Goal: Navigation & Orientation: Find specific page/section

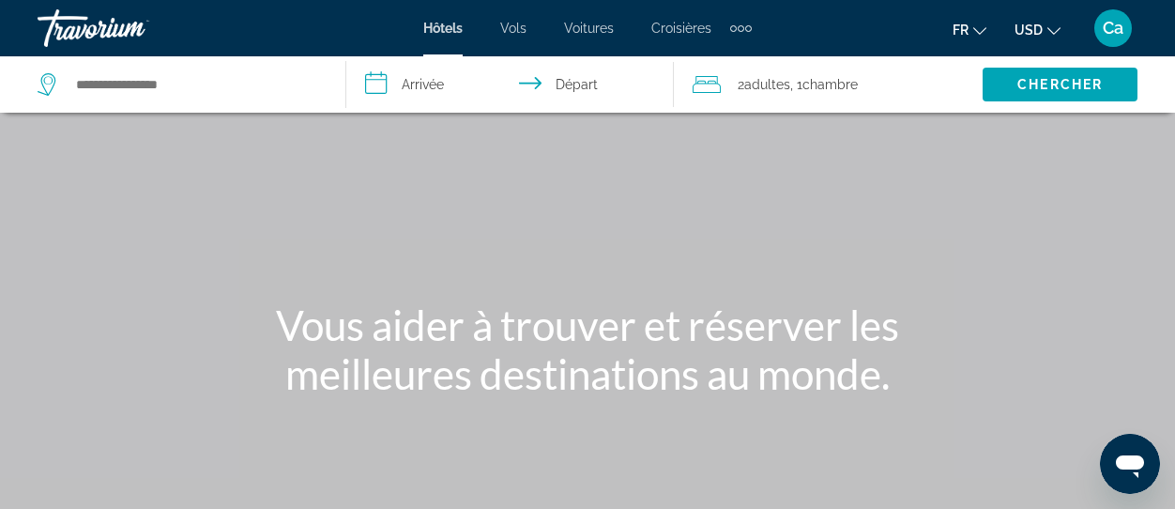
click at [740, 25] on div "Extra navigation items" at bounding box center [741, 28] width 7 height 7
click at [739, 25] on div "Extra navigation items" at bounding box center [741, 28] width 7 height 7
click at [676, 24] on span "Croisières" at bounding box center [681, 28] width 60 height 15
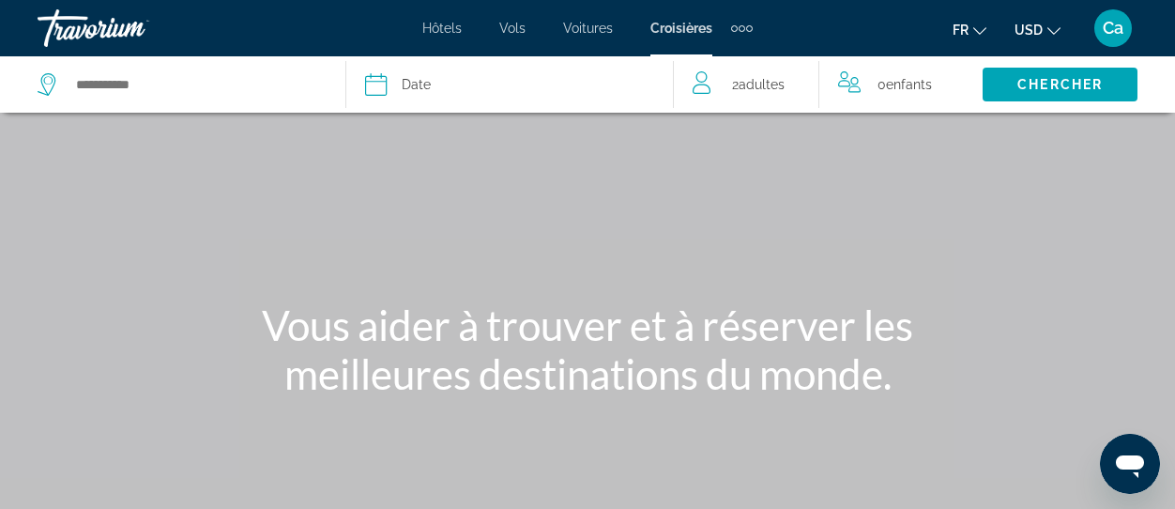
click at [745, 24] on div "Extra navigation items" at bounding box center [742, 28] width 22 height 28
click at [707, 57] on span "Activités" at bounding box center [712, 62] width 52 height 15
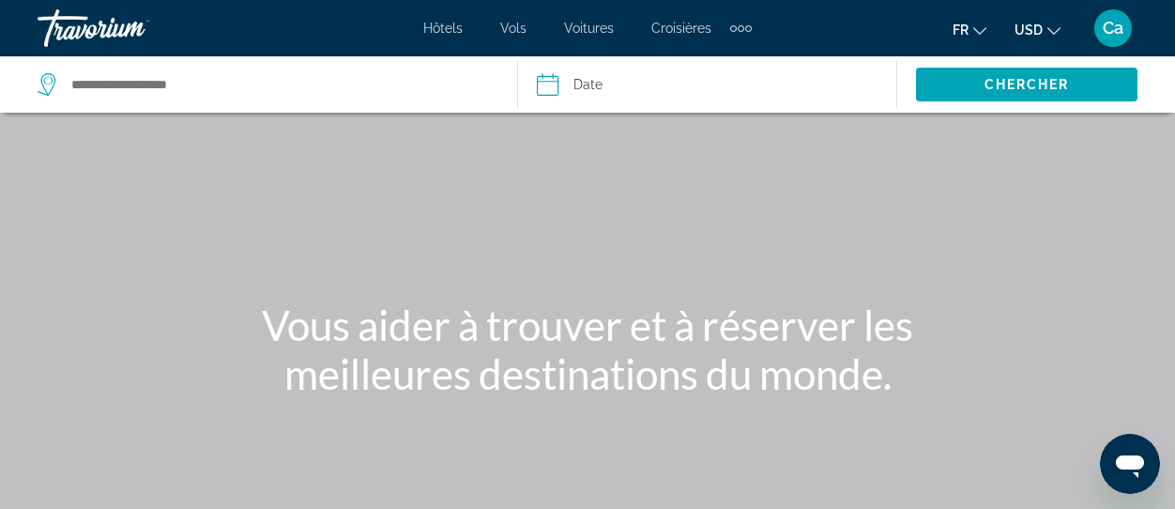
click at [1114, 30] on span "Ca" at bounding box center [1113, 28] width 21 height 19
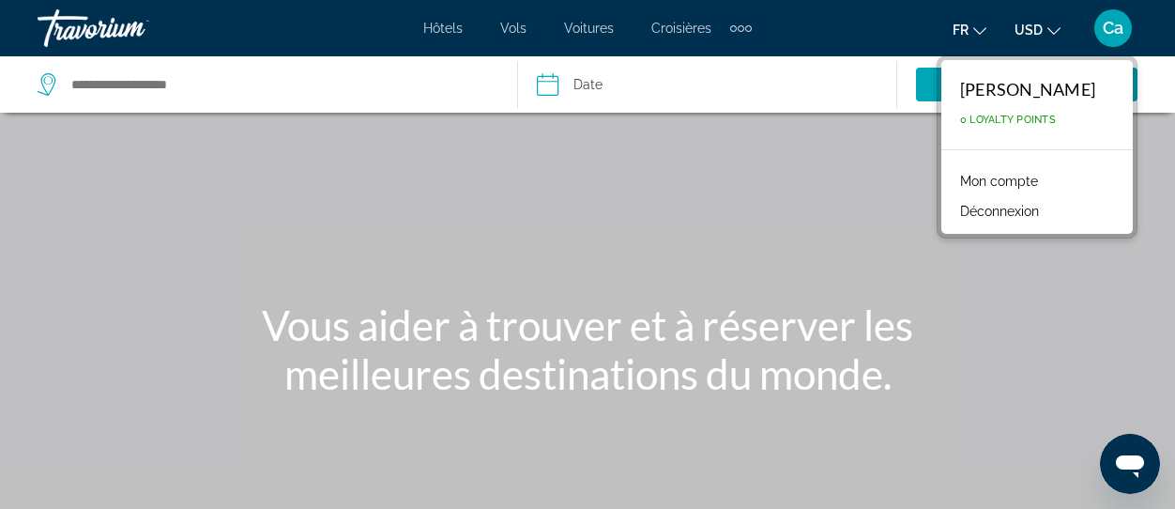
click at [1120, 25] on span "Ca" at bounding box center [1113, 28] width 21 height 19
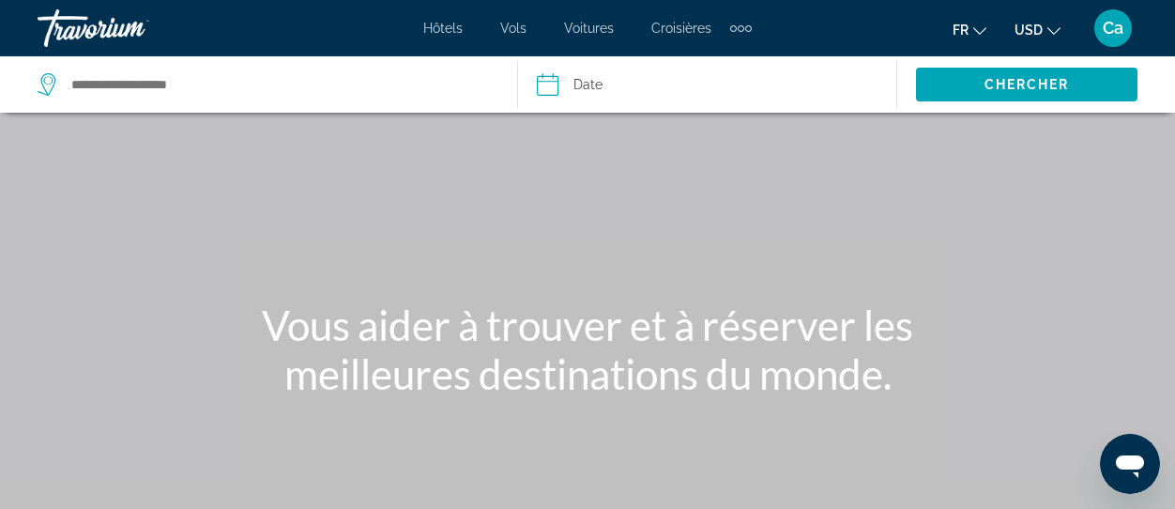
click at [968, 33] on span "fr" at bounding box center [961, 30] width 16 height 15
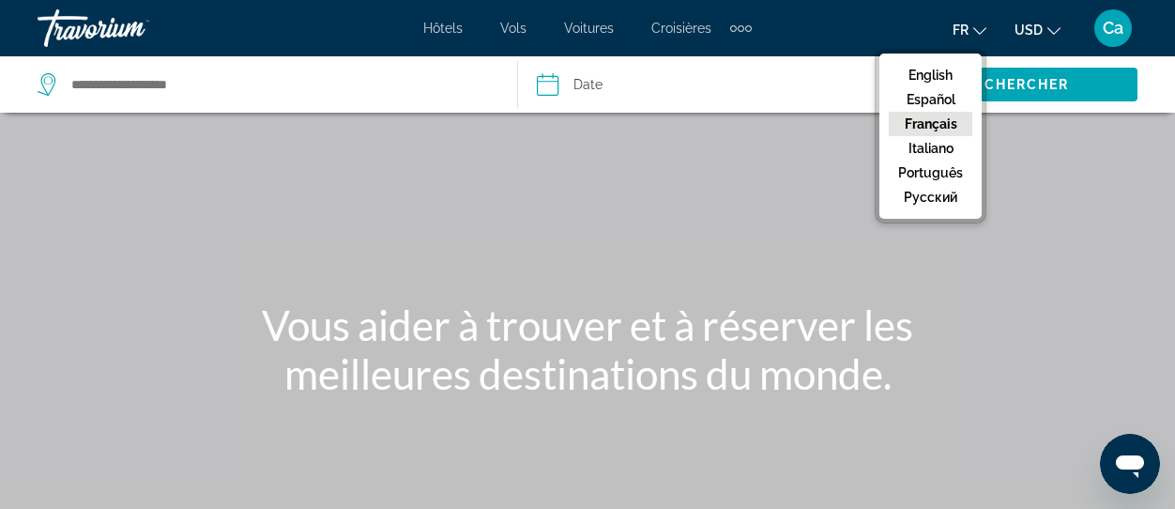
click at [966, 27] on span "fr" at bounding box center [961, 30] width 16 height 15
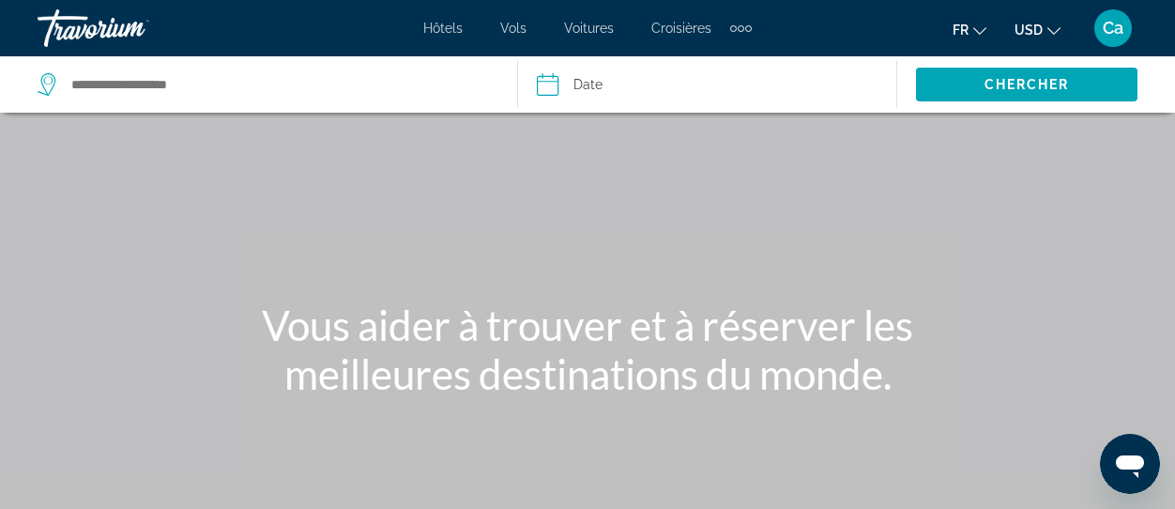
click at [1125, 27] on div "Ca" at bounding box center [1113, 28] width 38 height 38
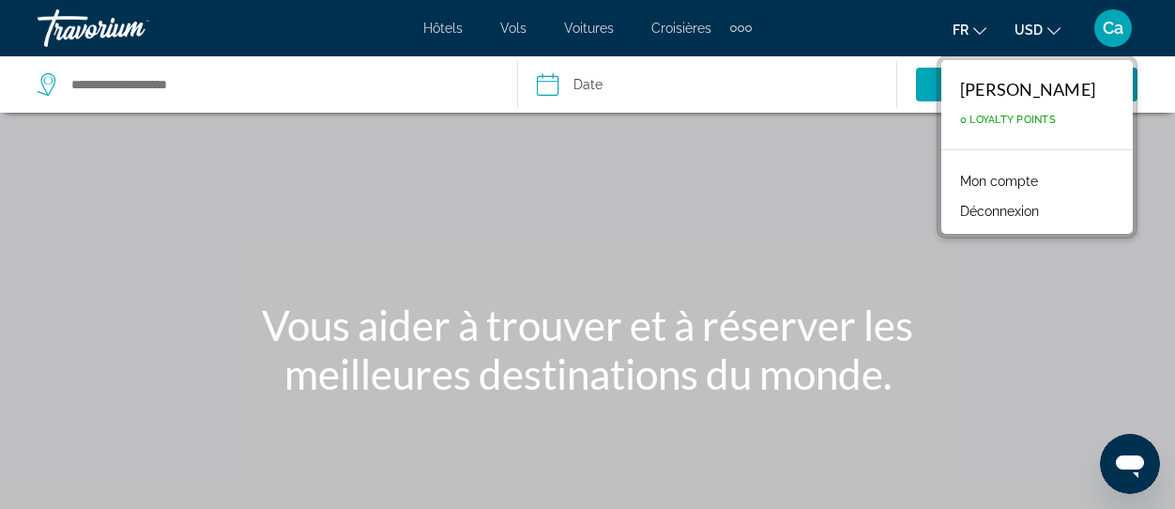
click at [1046, 209] on button "Déconnexion" at bounding box center [1000, 211] width 98 height 24
